Goal: Transaction & Acquisition: Purchase product/service

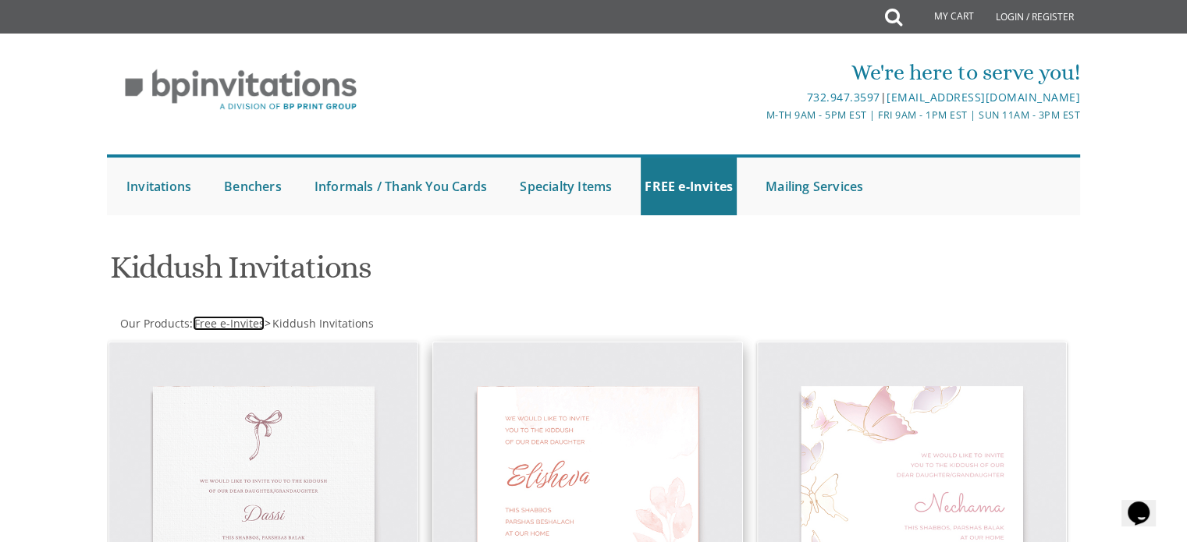
click at [217, 323] on span "Free e-Invites" at bounding box center [229, 323] width 70 height 15
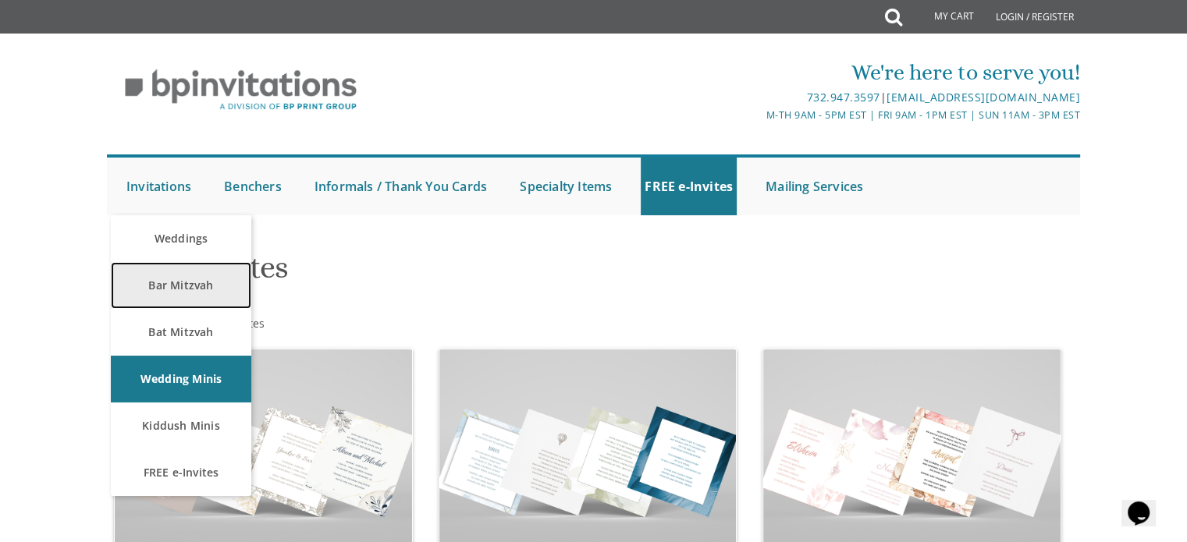
click at [155, 293] on link "Bar Mitzvah" at bounding box center [181, 285] width 140 height 47
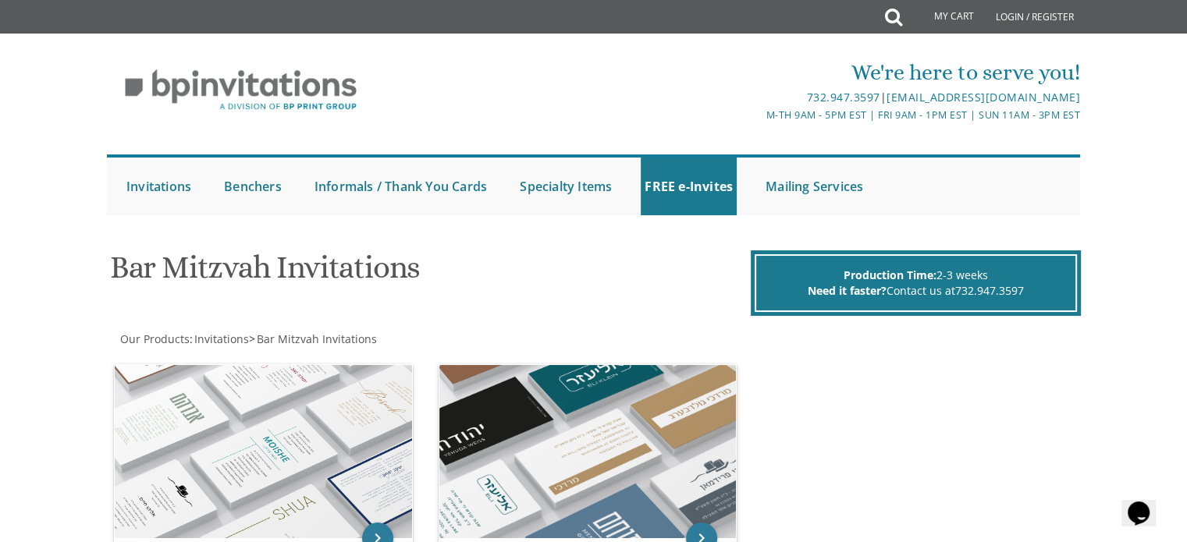
scroll to position [156, 0]
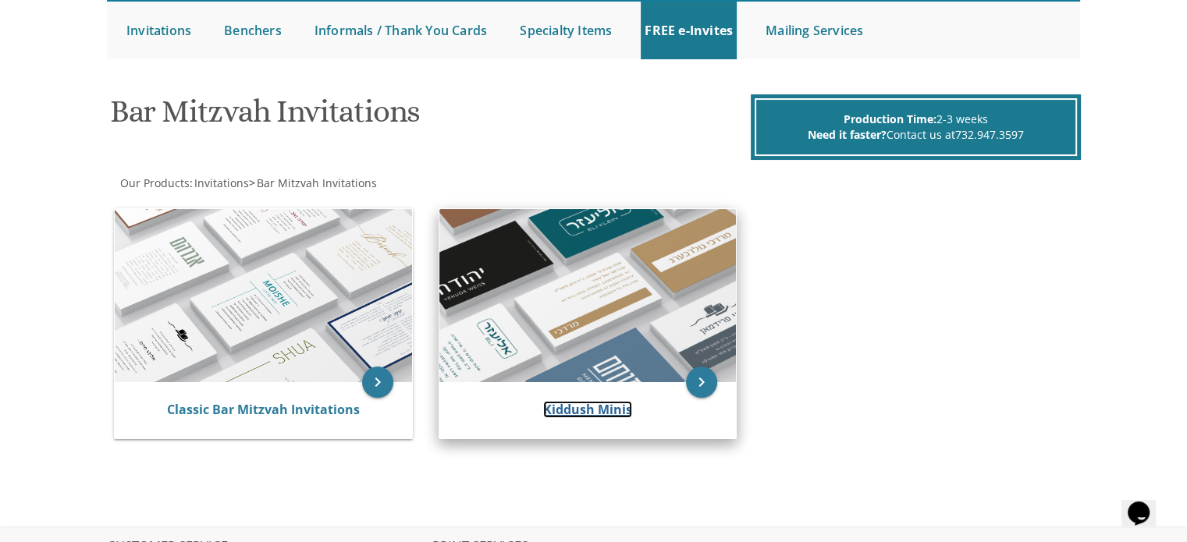
click at [582, 407] on link "Kiddush Minis" at bounding box center [587, 409] width 89 height 17
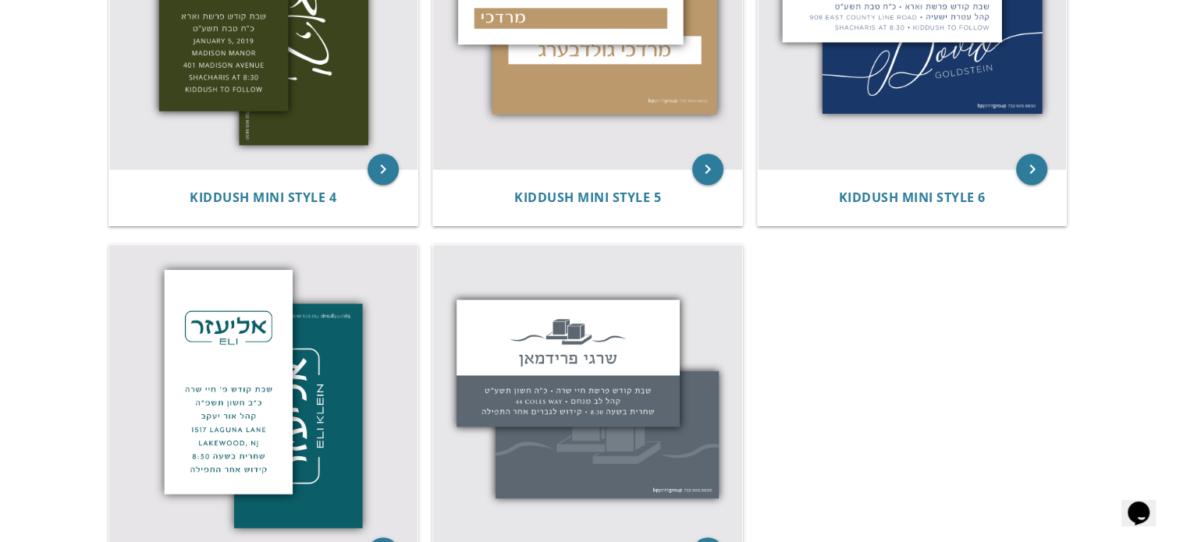
scroll to position [1014, 0]
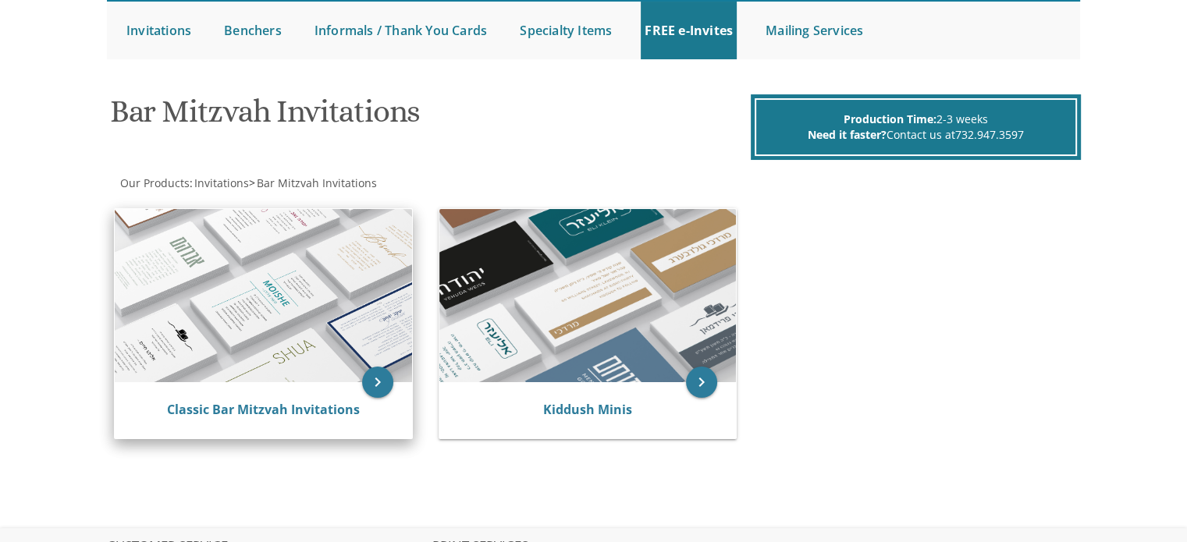
click at [180, 392] on div "Classic Bar Mitzvah Invitations" at bounding box center [263, 410] width 297 height 56
click at [303, 407] on link "Classic Bar Mitzvah Invitations" at bounding box center [263, 409] width 193 height 17
click at [296, 409] on link "Classic Bar Mitzvah Invitations" at bounding box center [263, 409] width 193 height 17
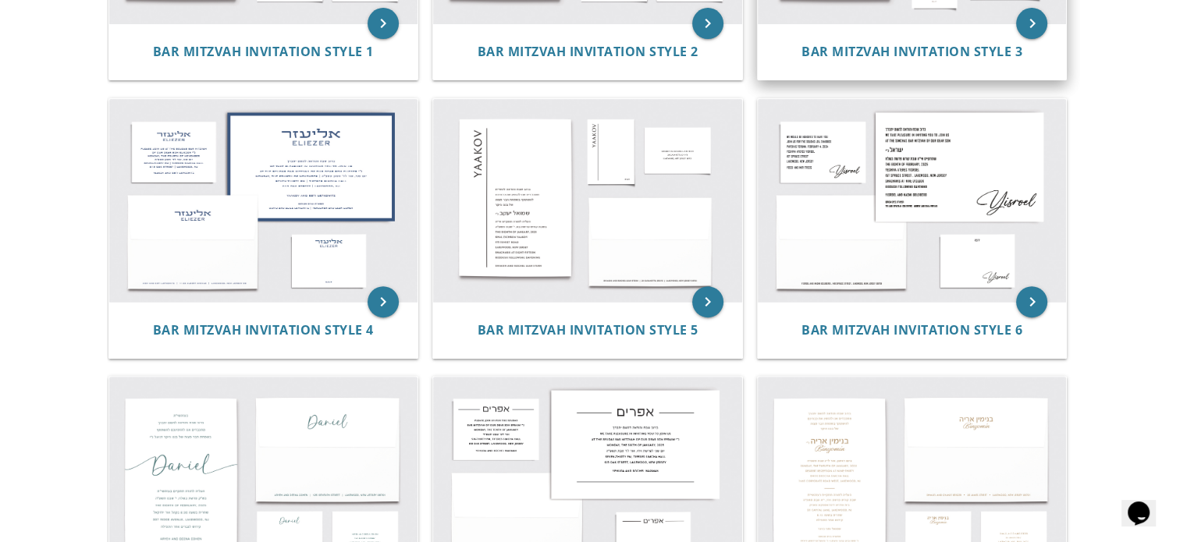
scroll to position [546, 0]
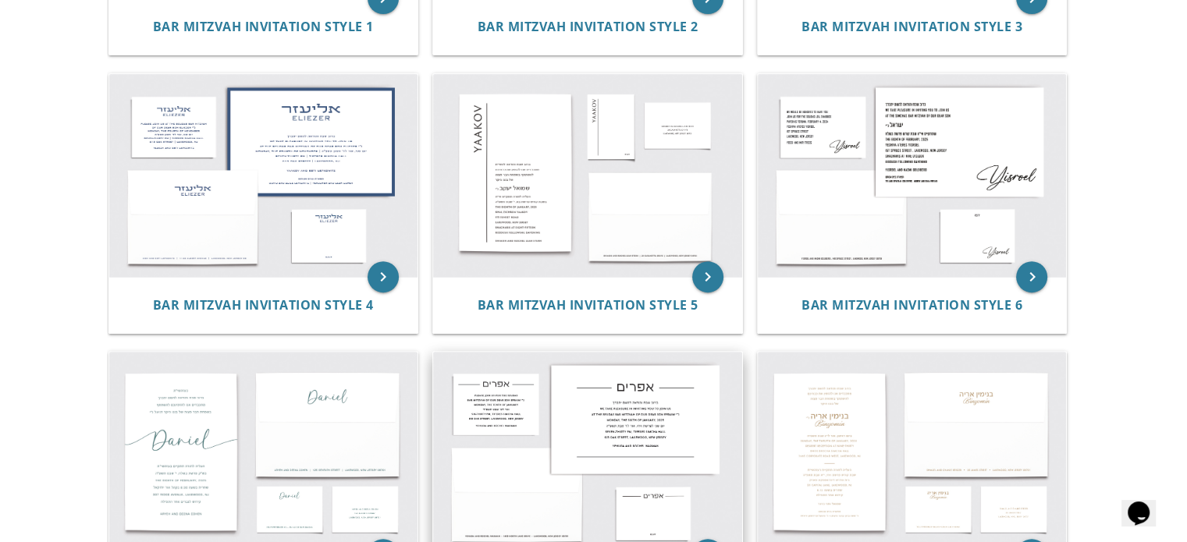
click at [514, 387] on img at bounding box center [587, 453] width 309 height 203
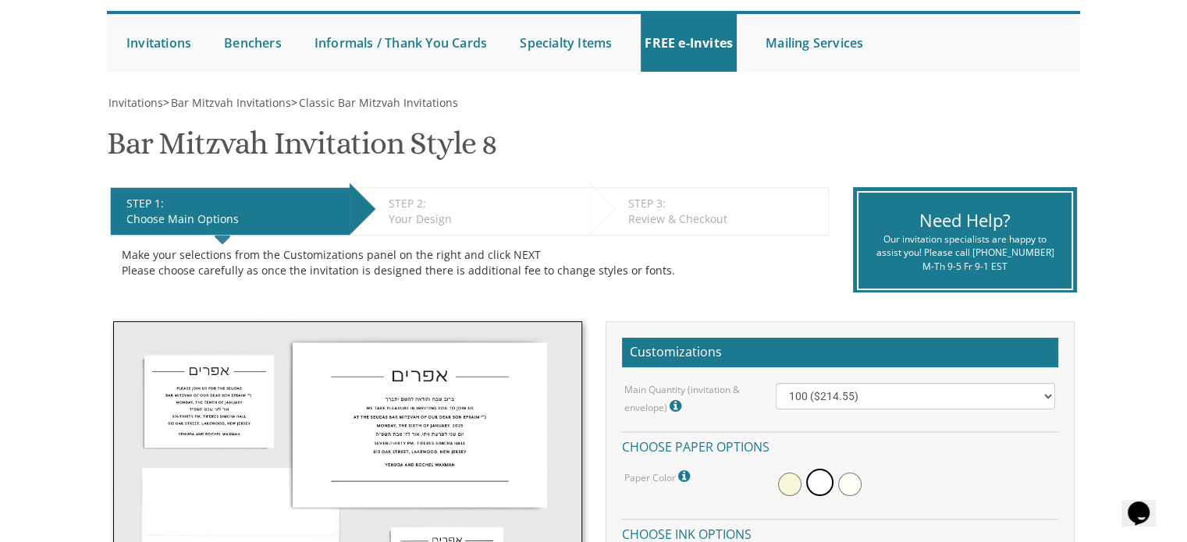
scroll to position [234, 0]
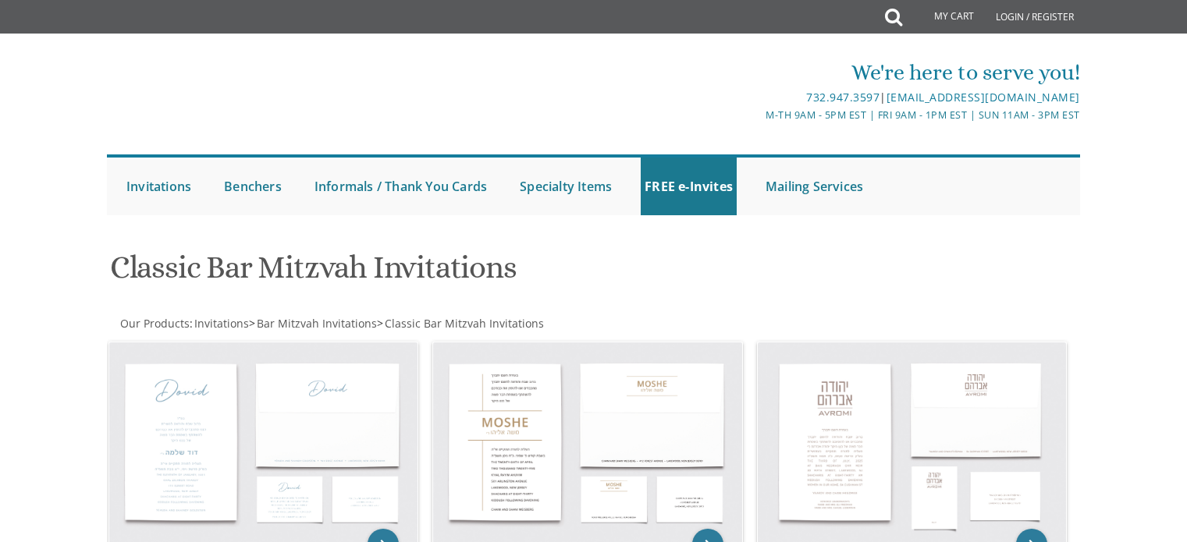
scroll to position [546, 0]
